Goal: Obtain resource: Download file/media

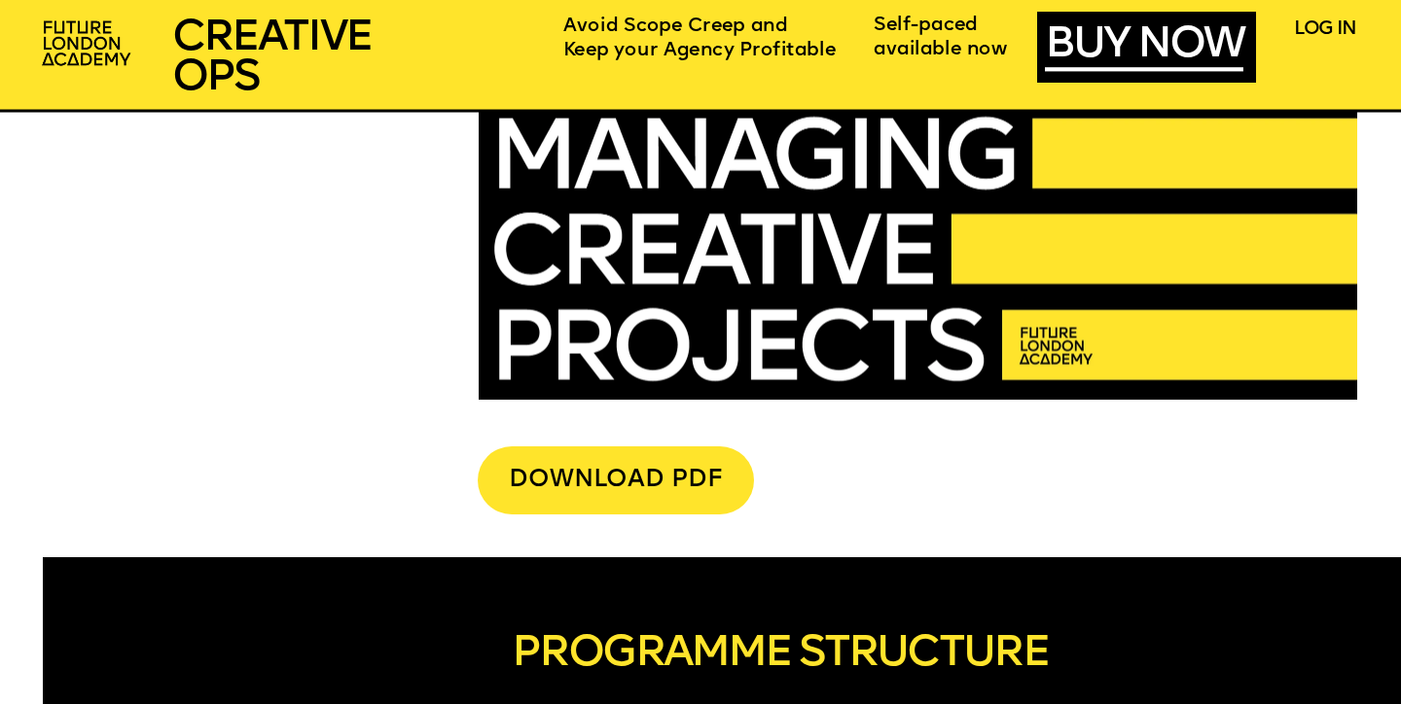
scroll to position [4972, 0]
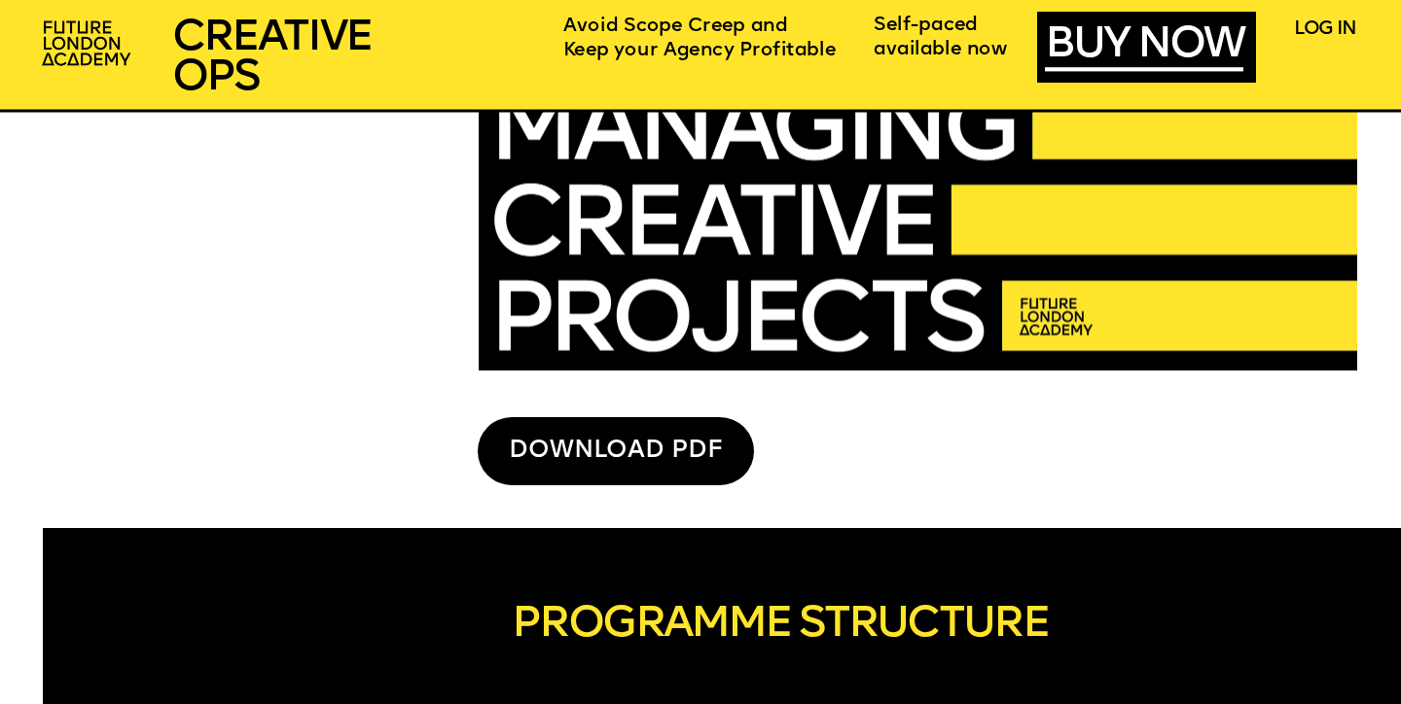
click at [678, 441] on div "DOWNLOAD PDF" at bounding box center [616, 451] width 276 height 68
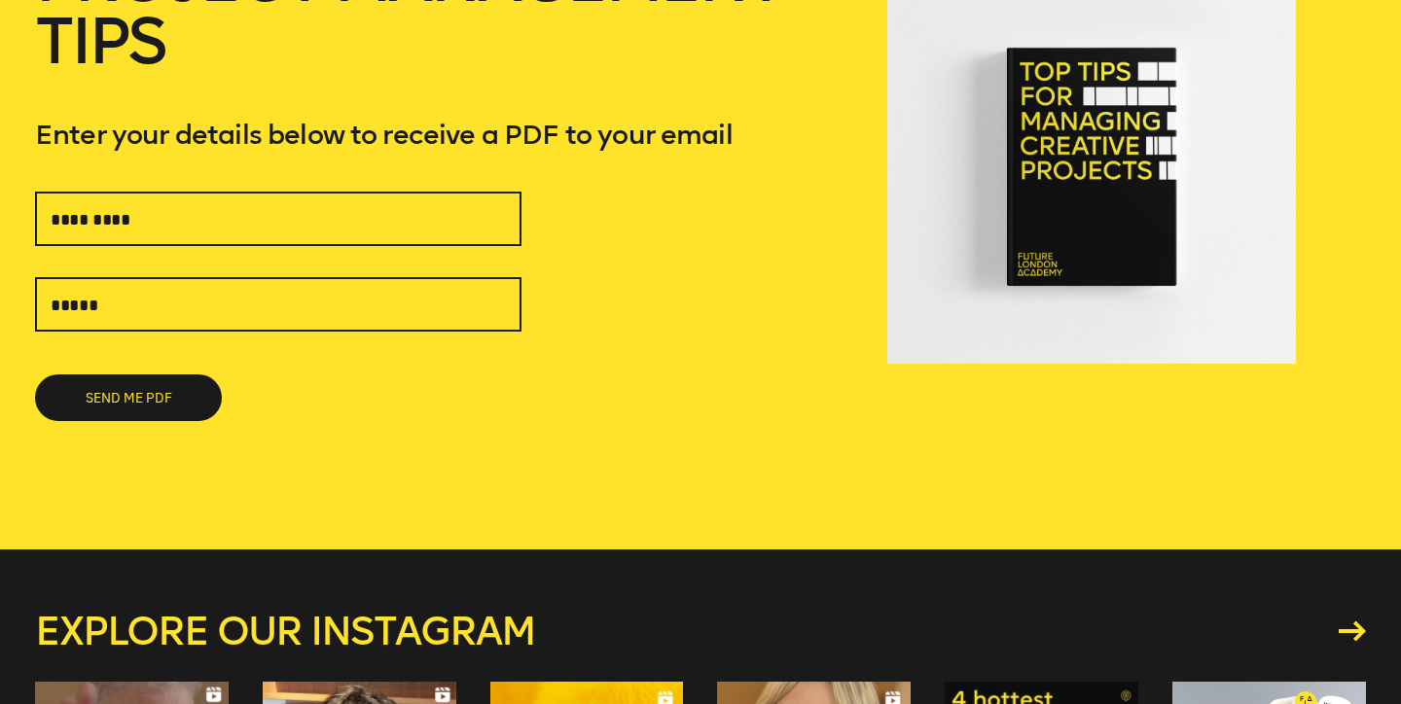
scroll to position [267, 0]
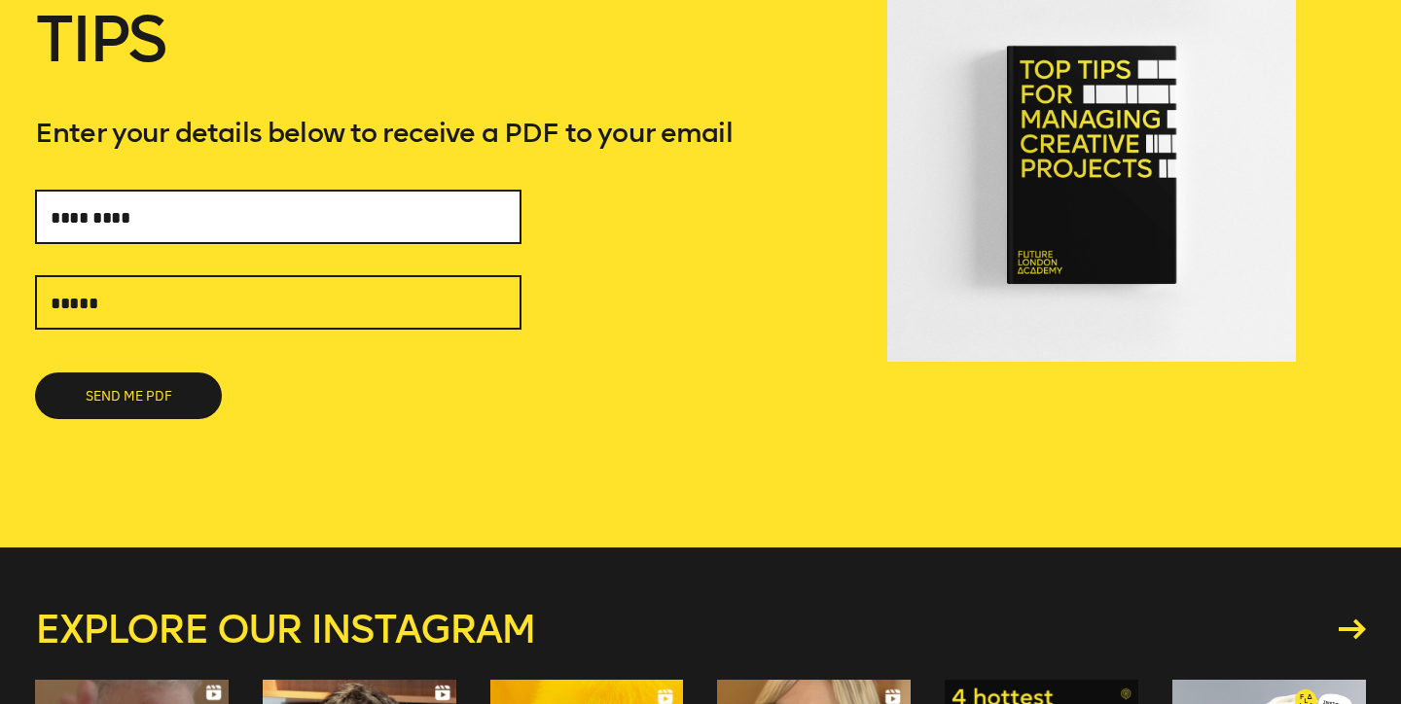
click at [361, 215] on input "text" at bounding box center [278, 217] width 486 height 54
type input "**********"
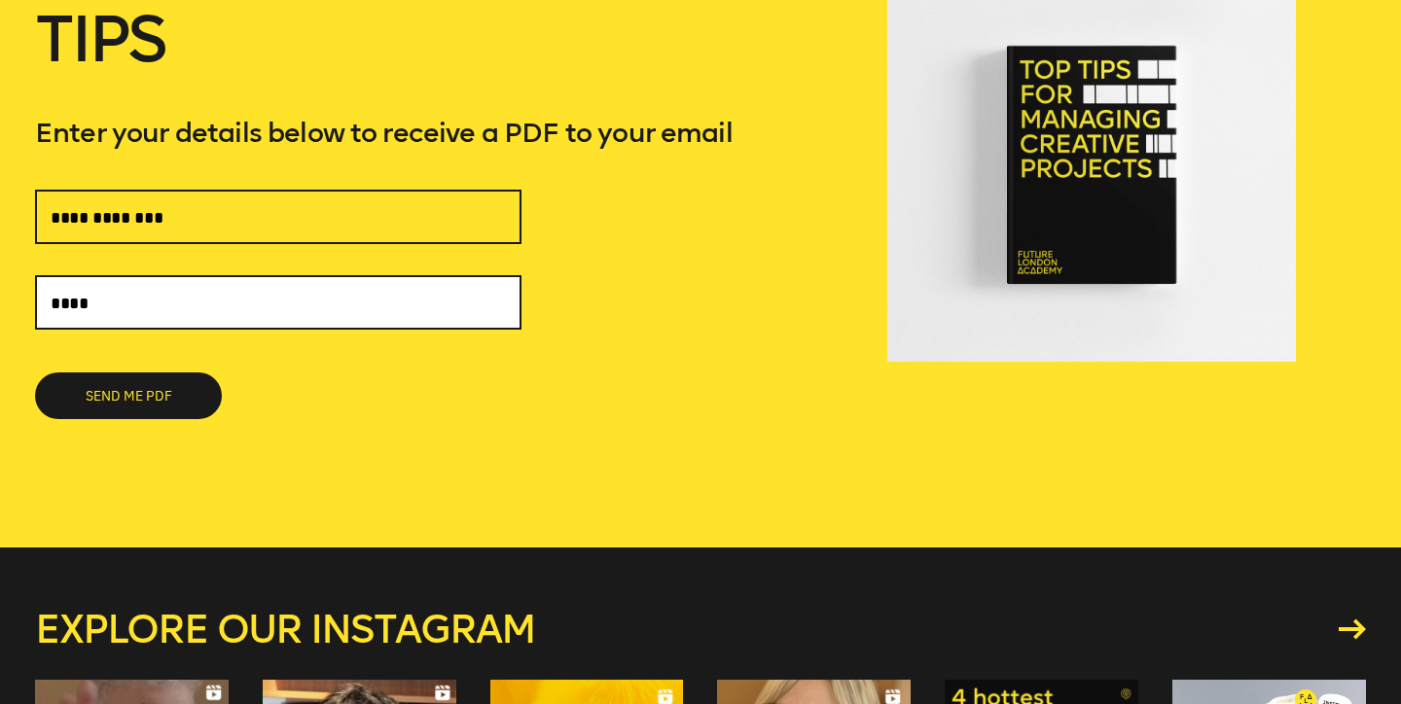
type input "**********"
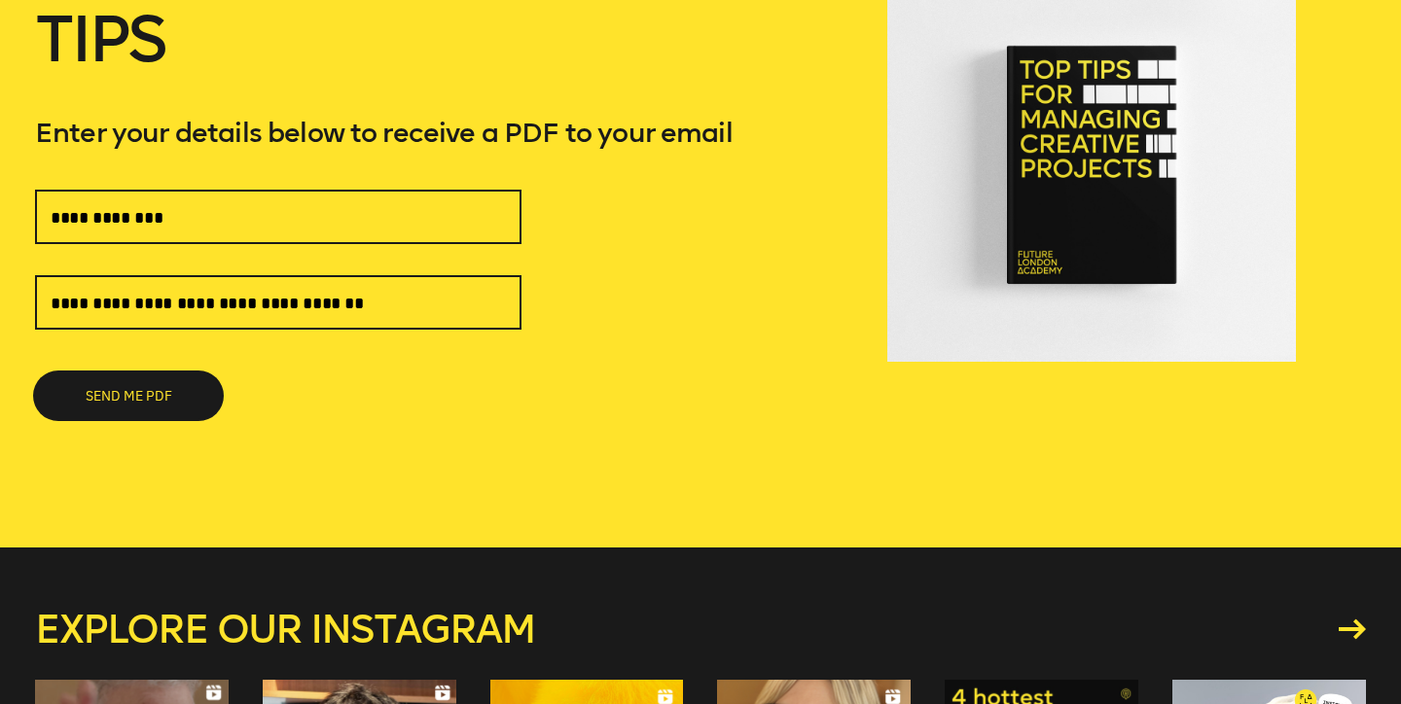
click at [125, 387] on button "SEND ME PDF" at bounding box center [128, 396] width 187 height 47
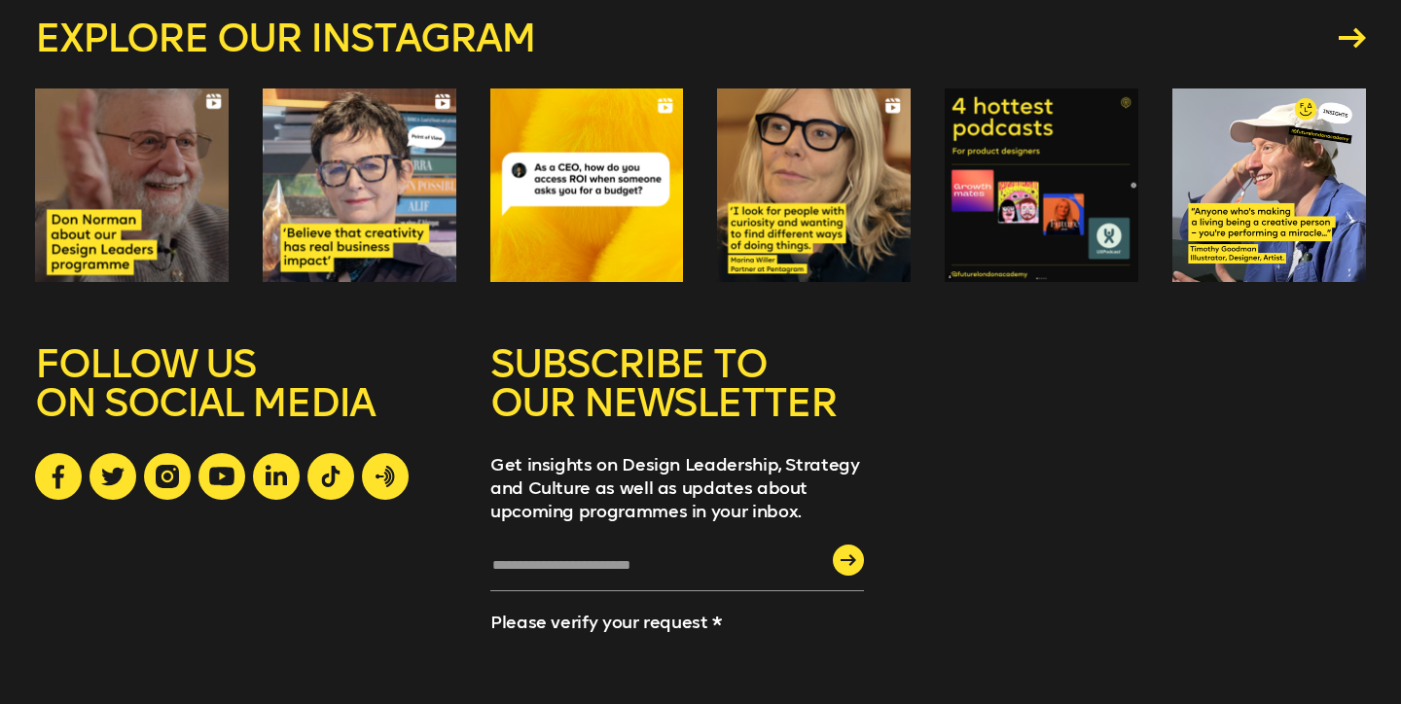
scroll to position [874, 0]
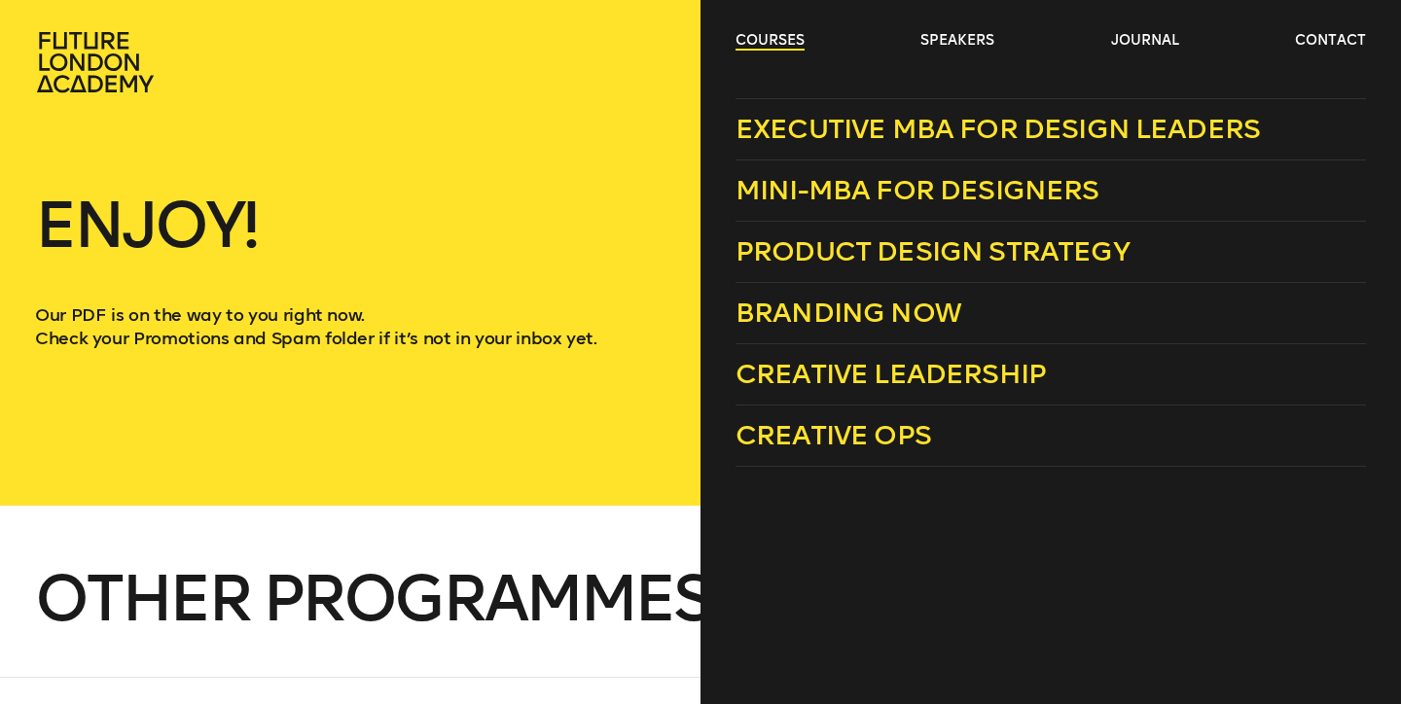
click at [784, 41] on link "courses" at bounding box center [769, 40] width 69 height 19
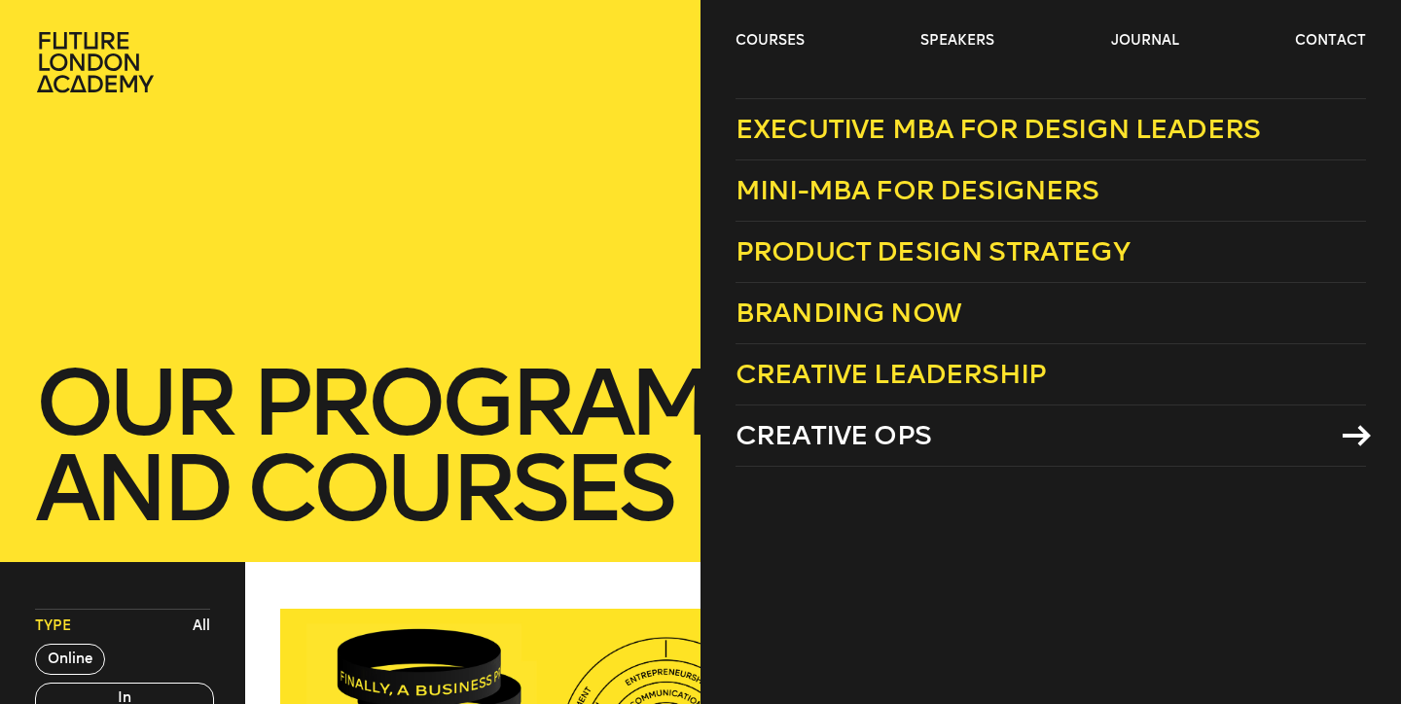
click at [834, 436] on span "Creative Ops" at bounding box center [833, 435] width 196 height 32
click at [911, 425] on span "Creative Ops" at bounding box center [833, 435] width 196 height 32
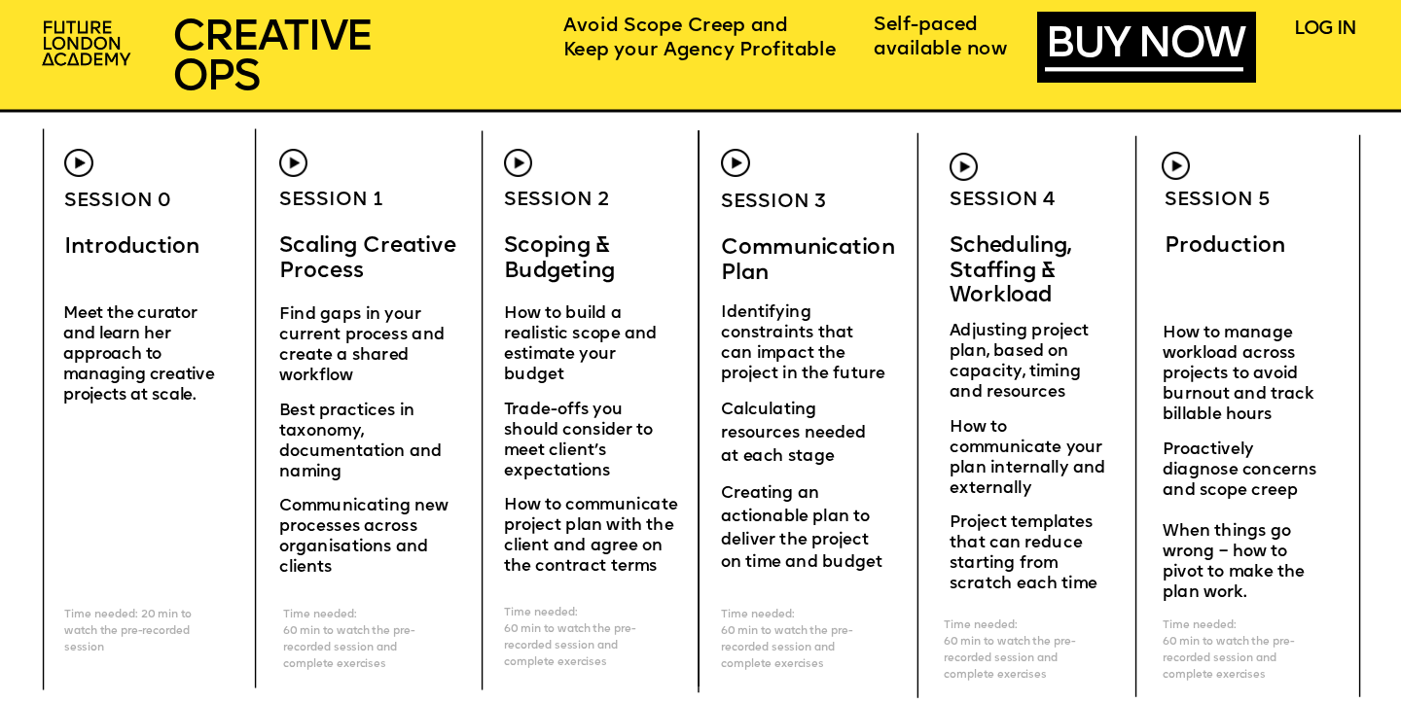
scroll to position [5644, 0]
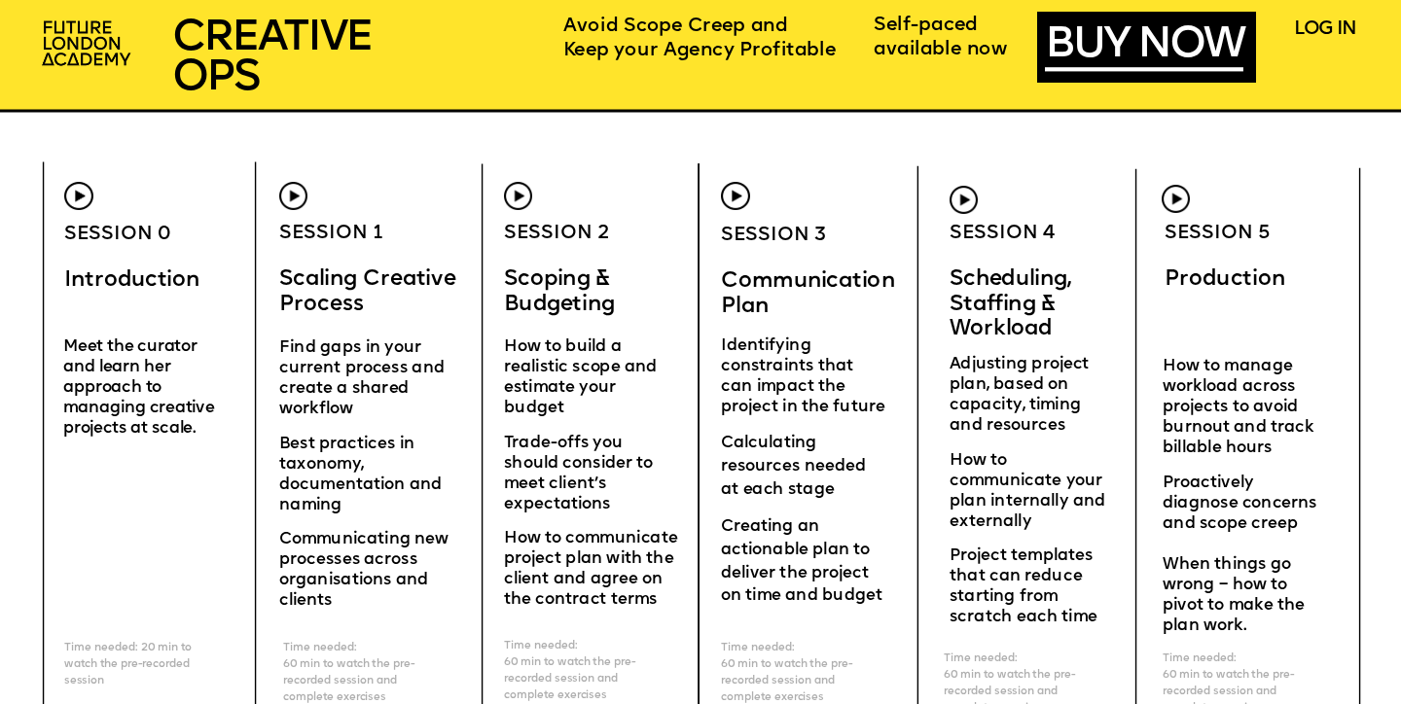
scroll to position [5610, 0]
